Goal: Find specific page/section: Find specific page/section

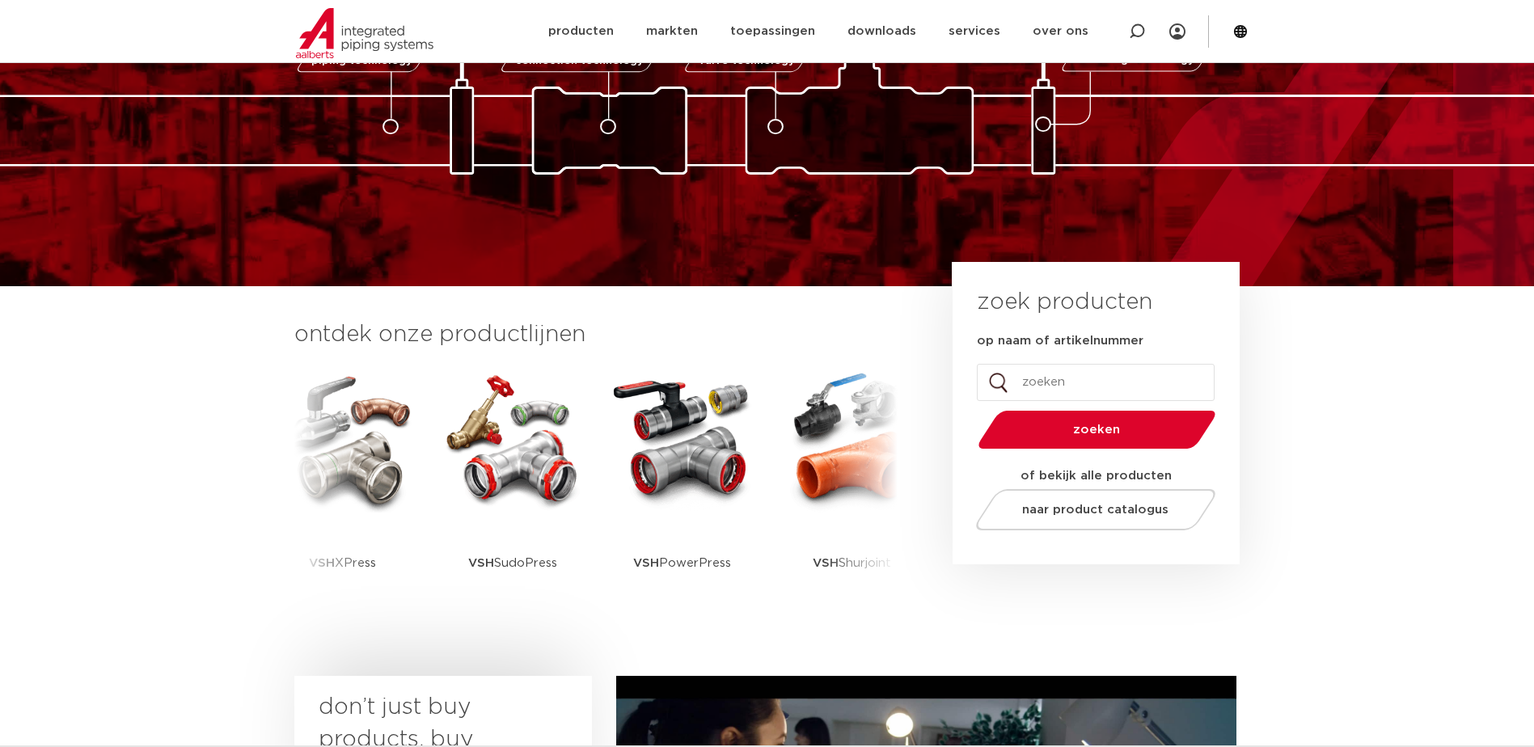
scroll to position [243, 0]
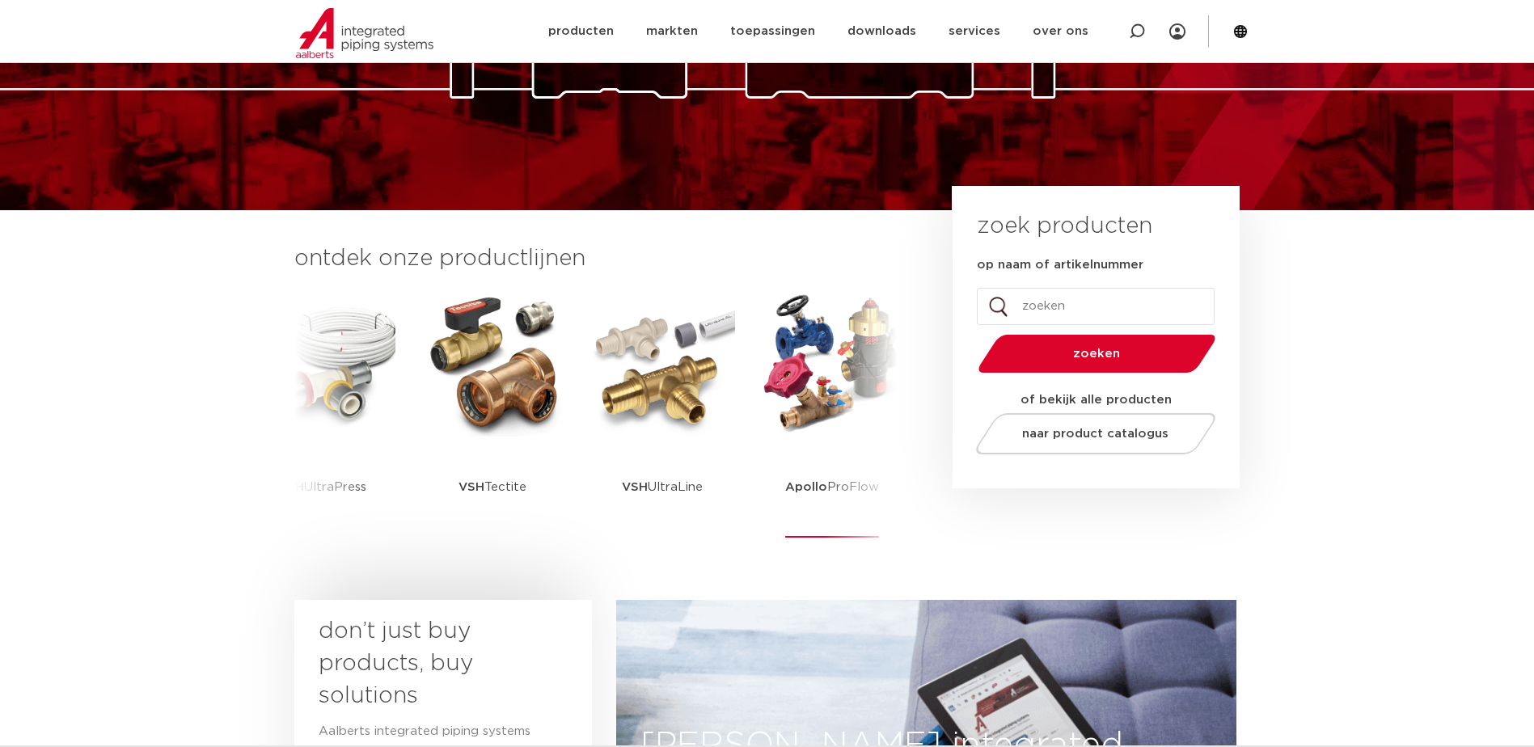
click at [857, 375] on img at bounding box center [832, 364] width 146 height 146
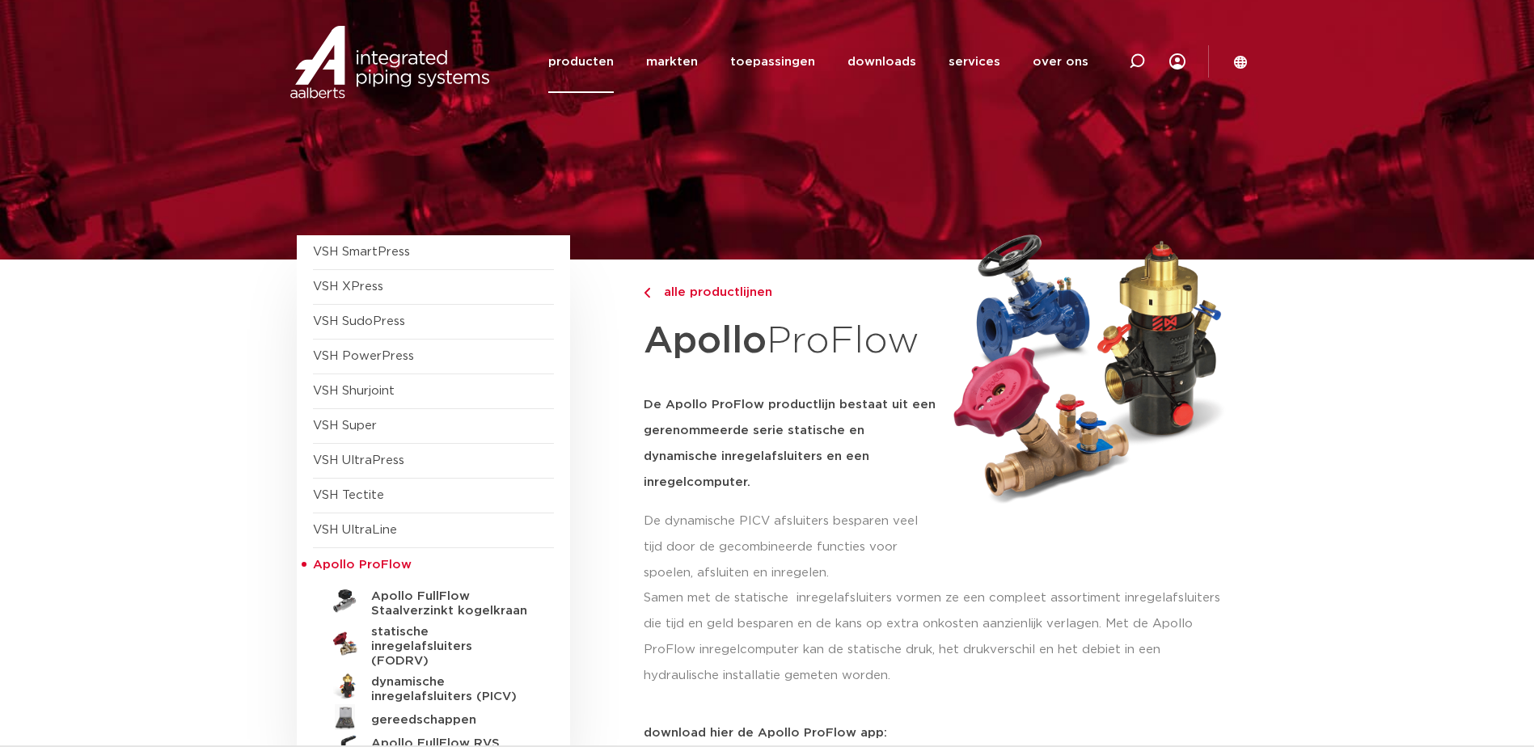
click at [1157, 60] on div at bounding box center [1137, 61] width 65 height 123
paste input "6118081"
type input "6118081"
click button "Zoeken" at bounding box center [0, 0] width 0 height 0
click at [721, 68] on input "6118081" at bounding box center [893, 60] width 509 height 32
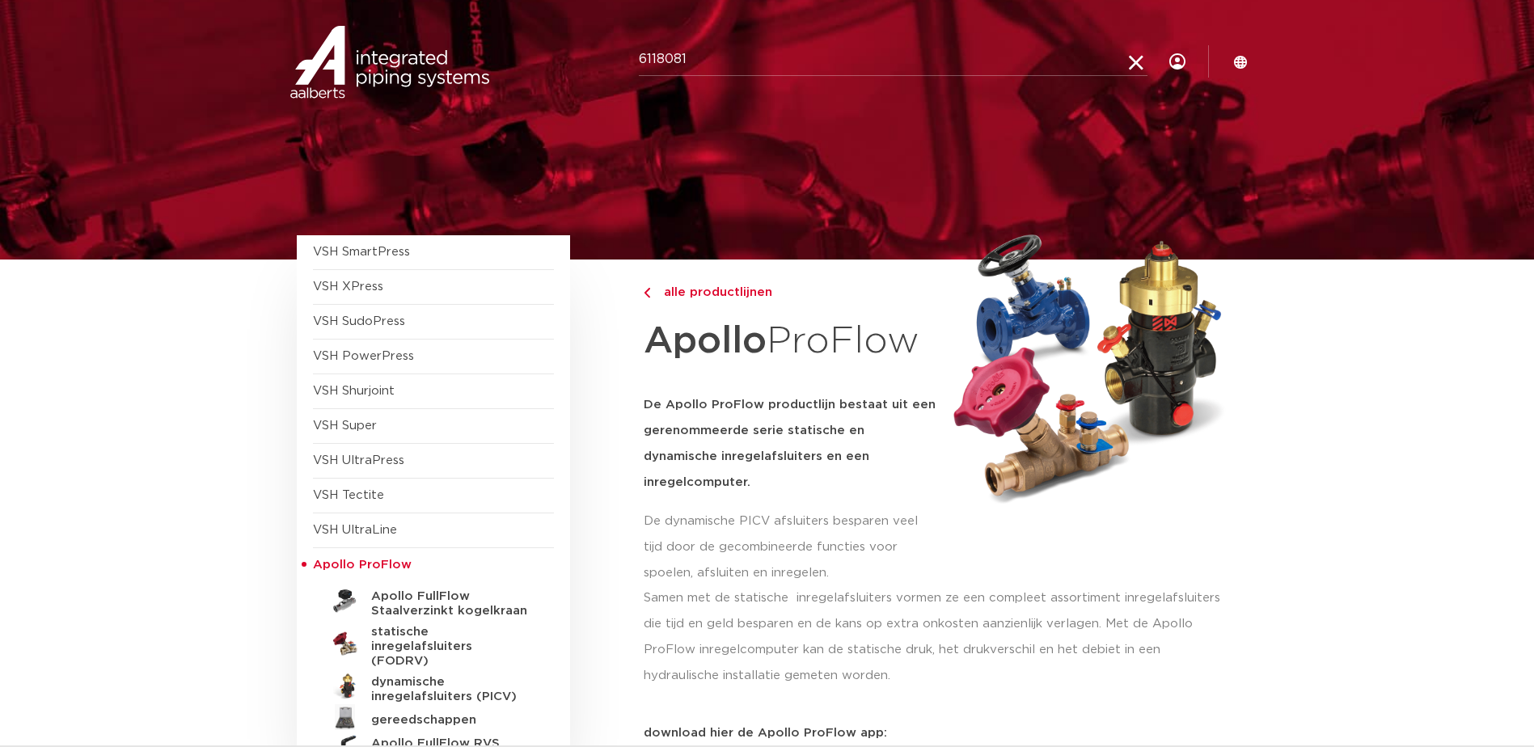
click button "Zoeken" at bounding box center [0, 0] width 0 height 0
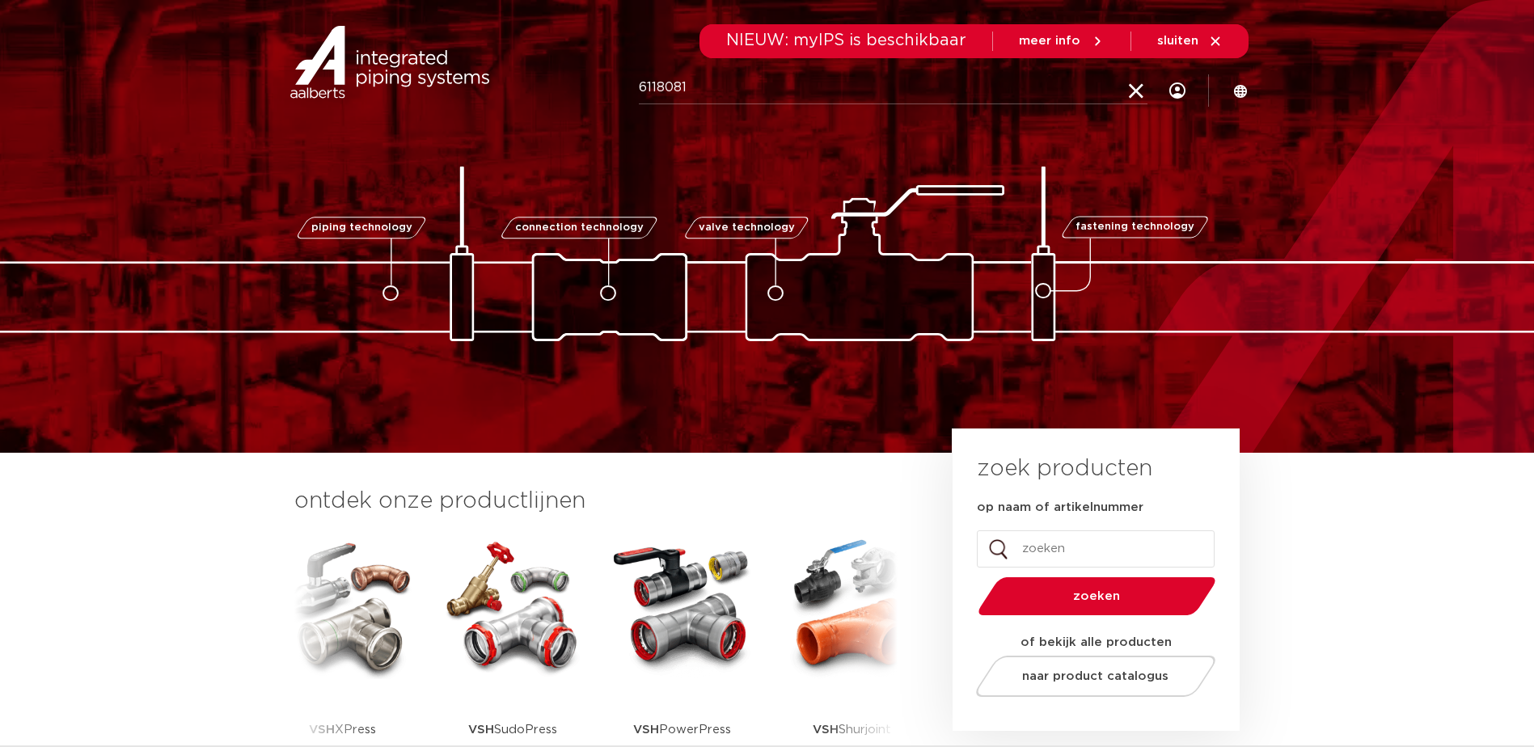
type input "6118081"
click button "Zoeken" at bounding box center [0, 0] width 0 height 0
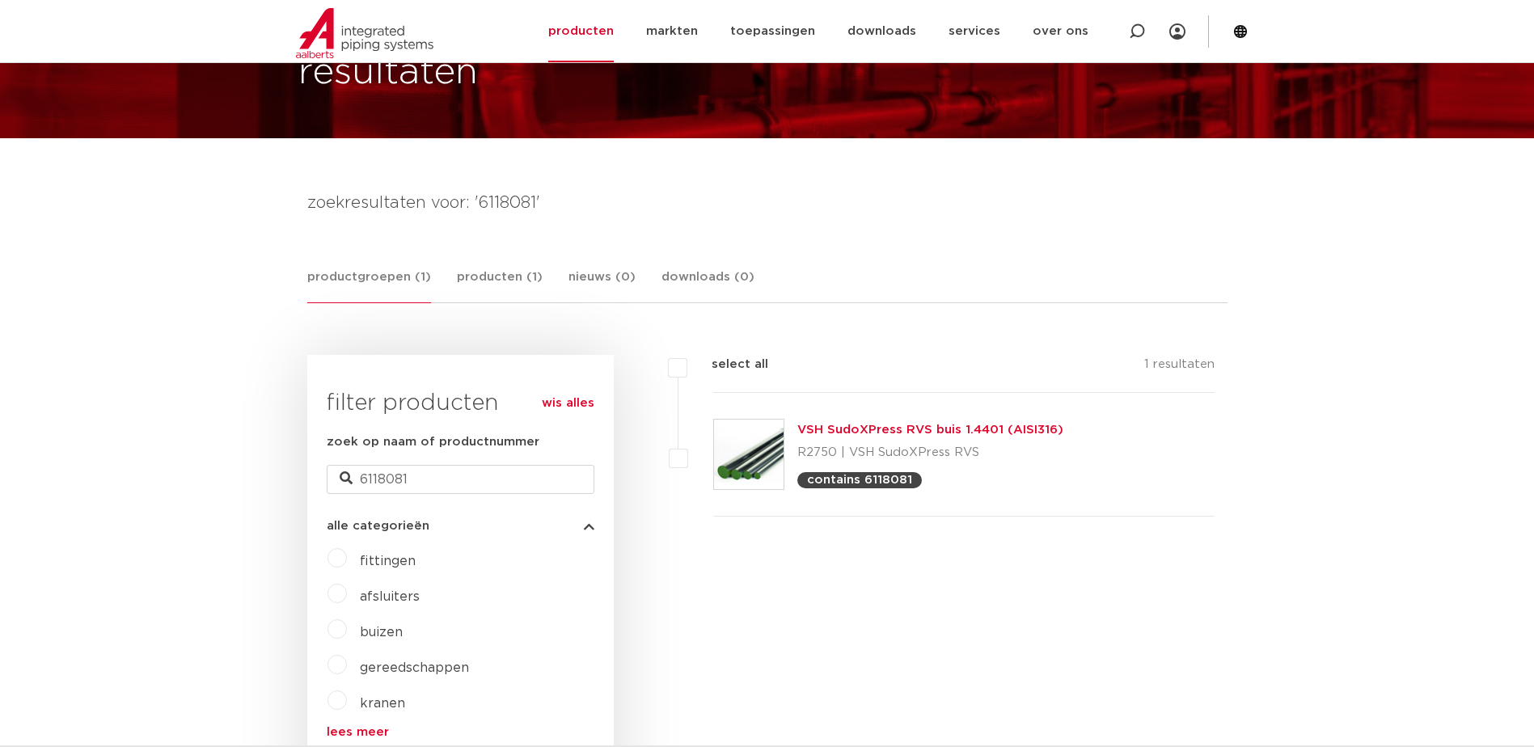
click at [893, 425] on link "VSH SudoXPress RVS buis 1.4401 (AISI316)" at bounding box center [930, 430] width 266 height 12
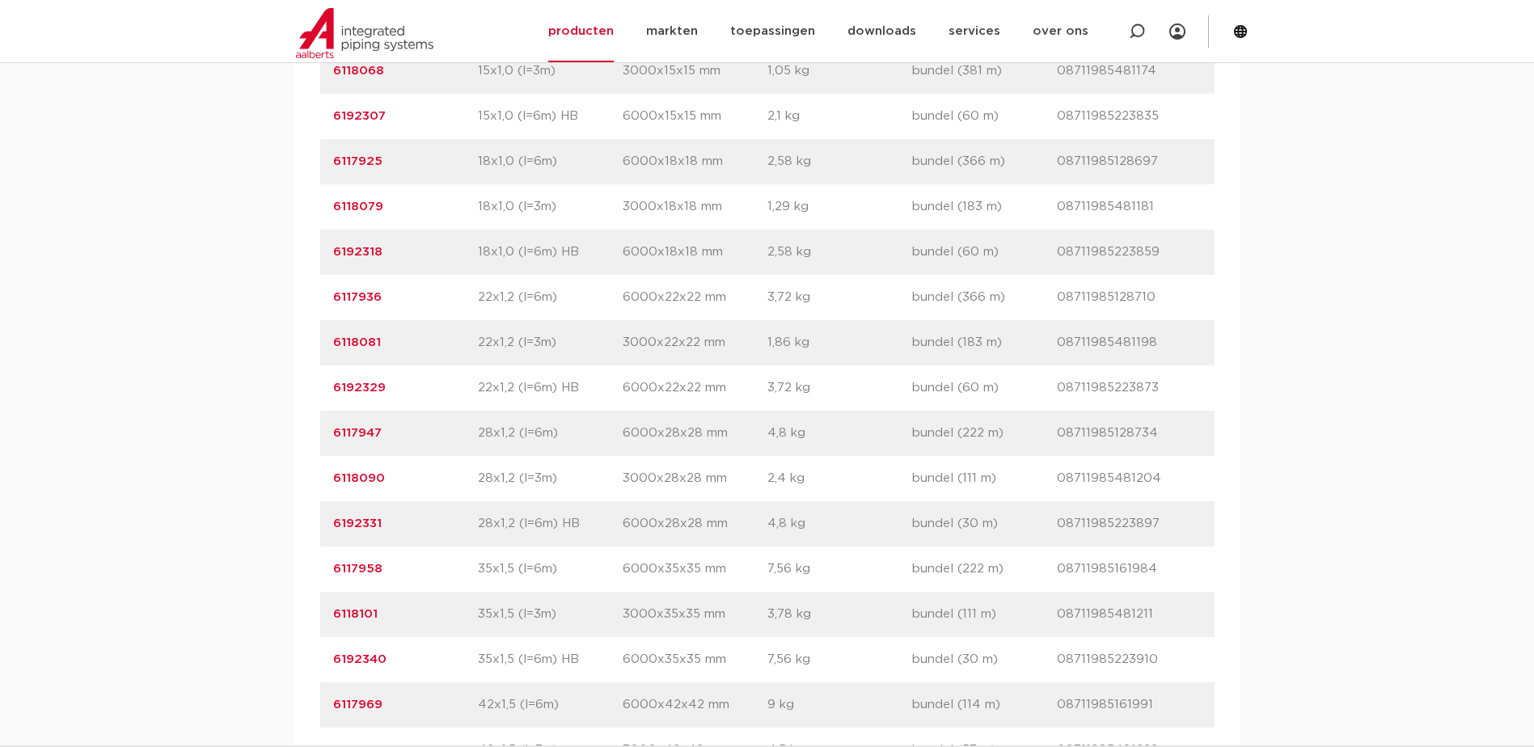
scroll to position [1294, 0]
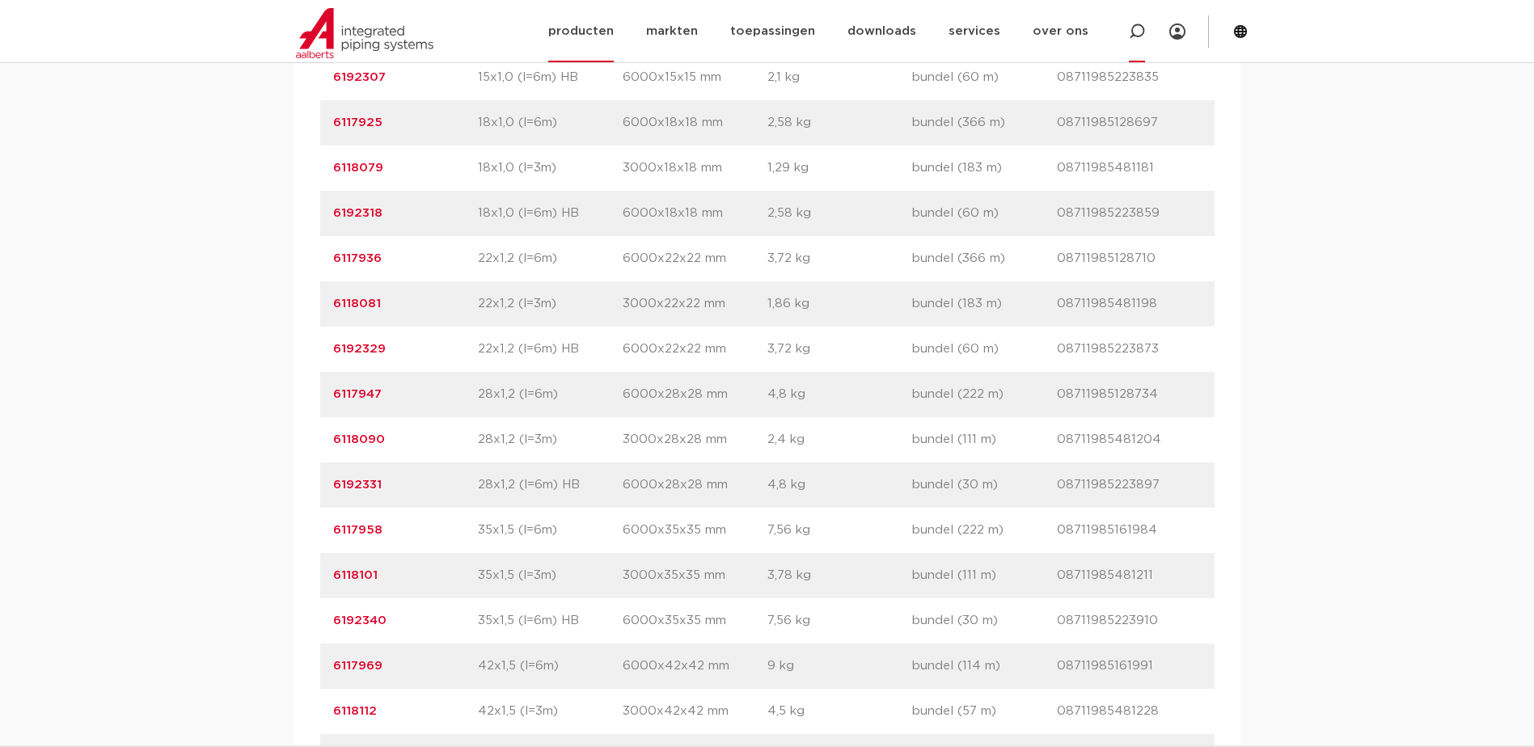
click at [1133, 21] on div at bounding box center [1137, 31] width 16 height 62
type input "6118090"
click button "Zoeken" at bounding box center [0, 0] width 0 height 0
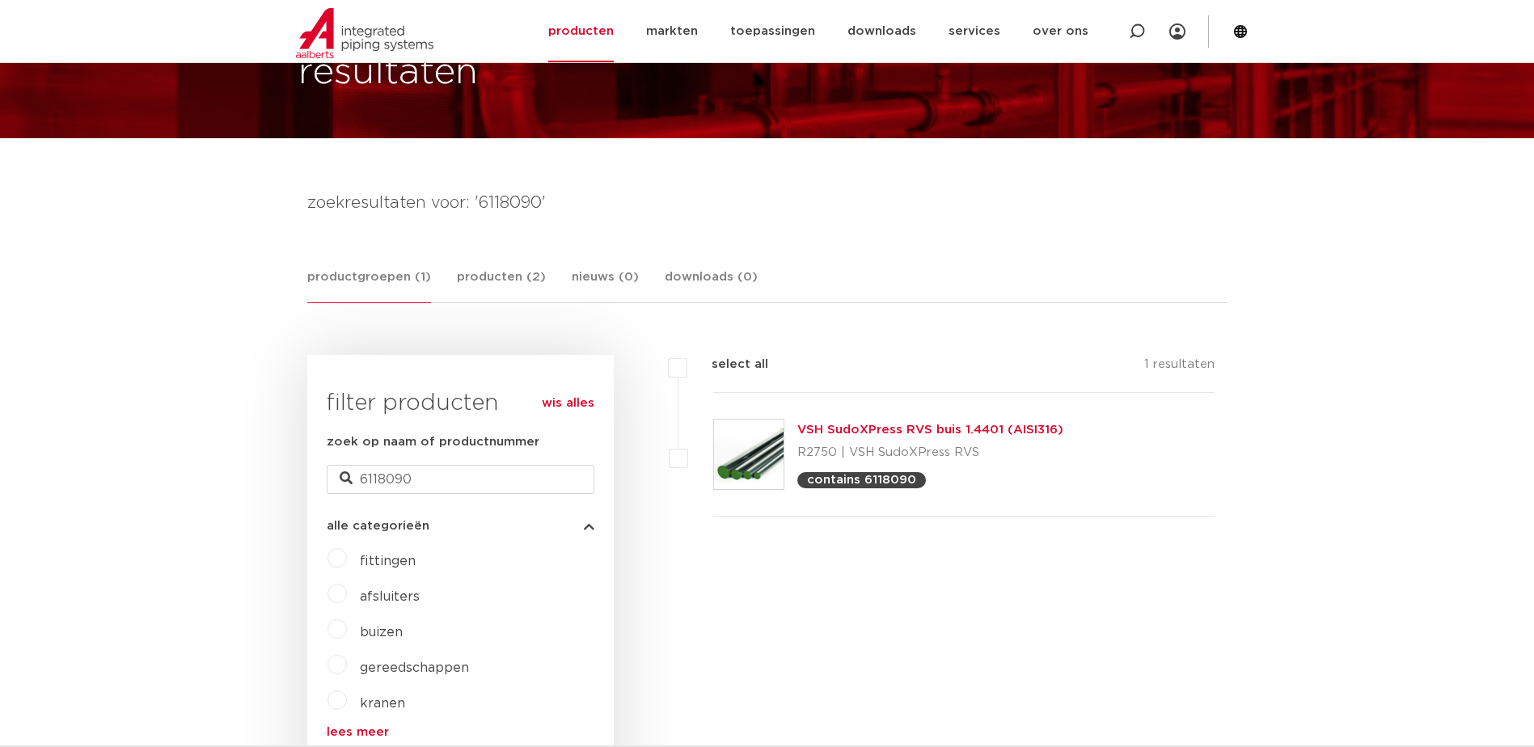
scroll to position [122, 0]
click at [903, 428] on link "VSH SudoXPress RVS buis 1.4401 (AISI316)" at bounding box center [930, 430] width 266 height 12
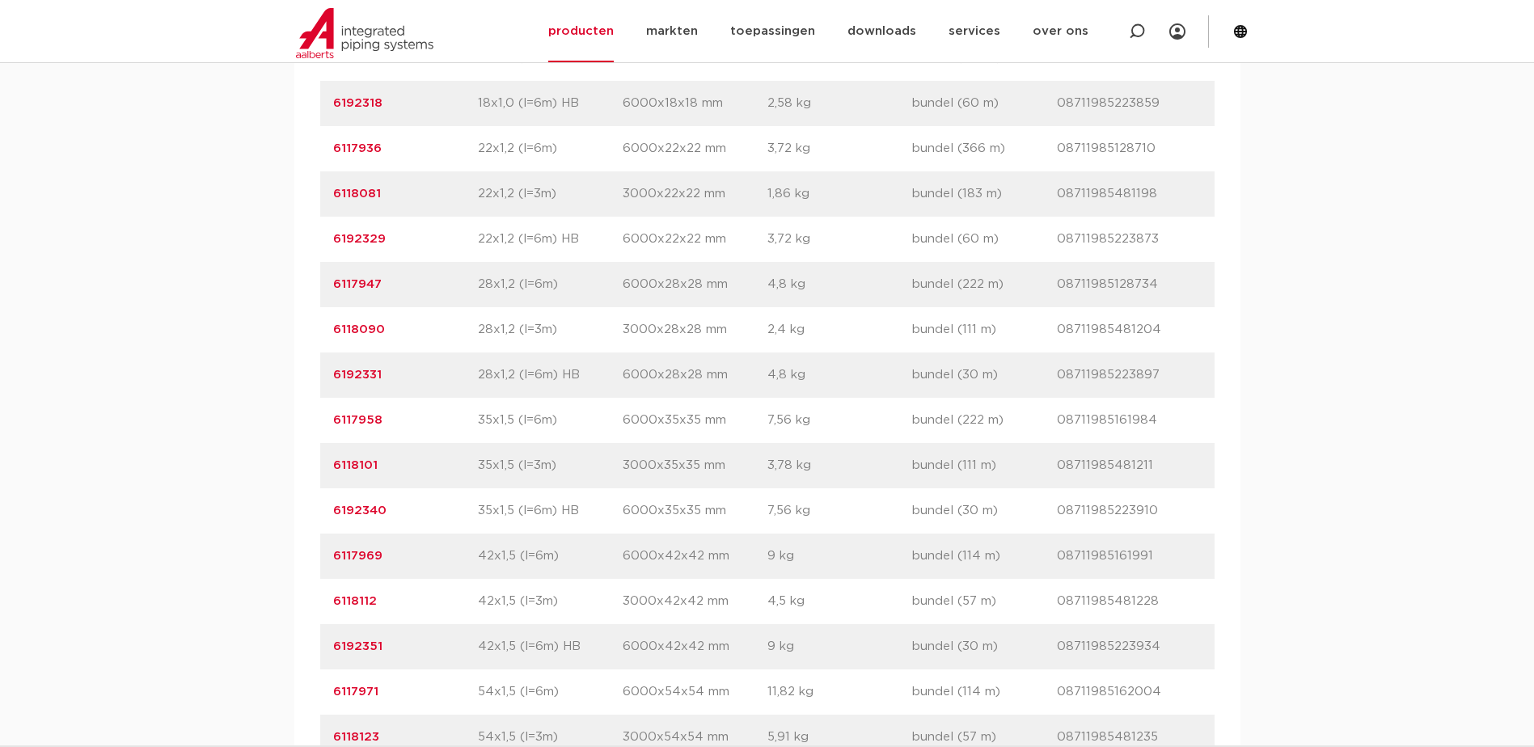
scroll to position [1456, 0]
